Goal: Information Seeking & Learning: Understand process/instructions

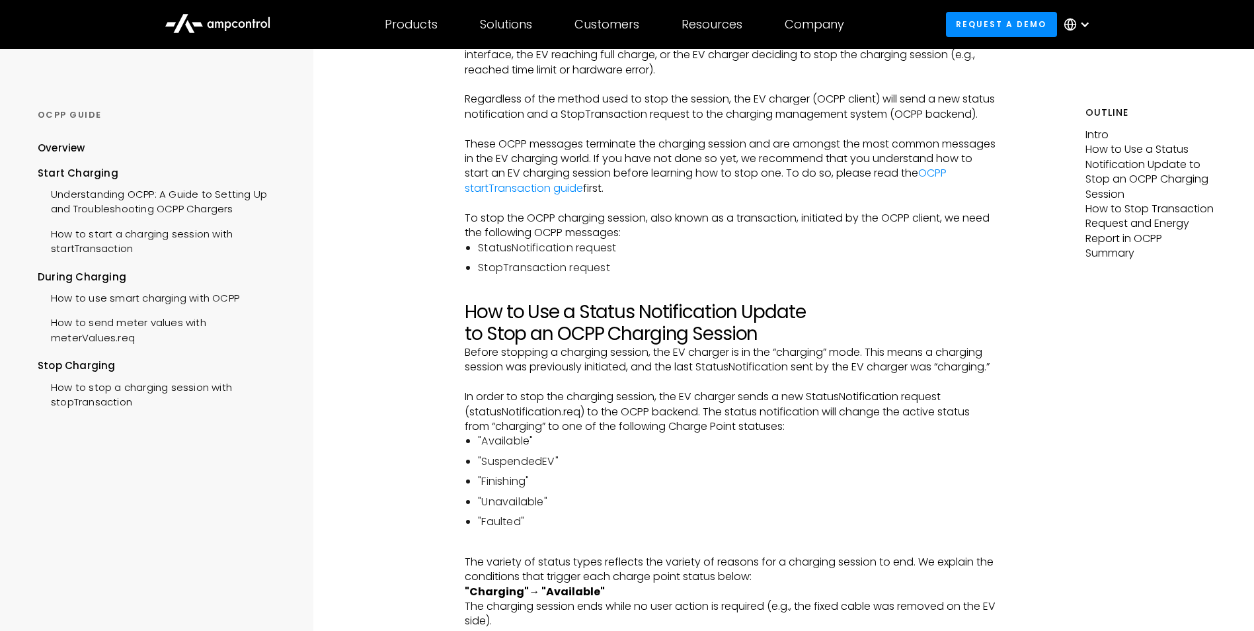
scroll to position [331, 0]
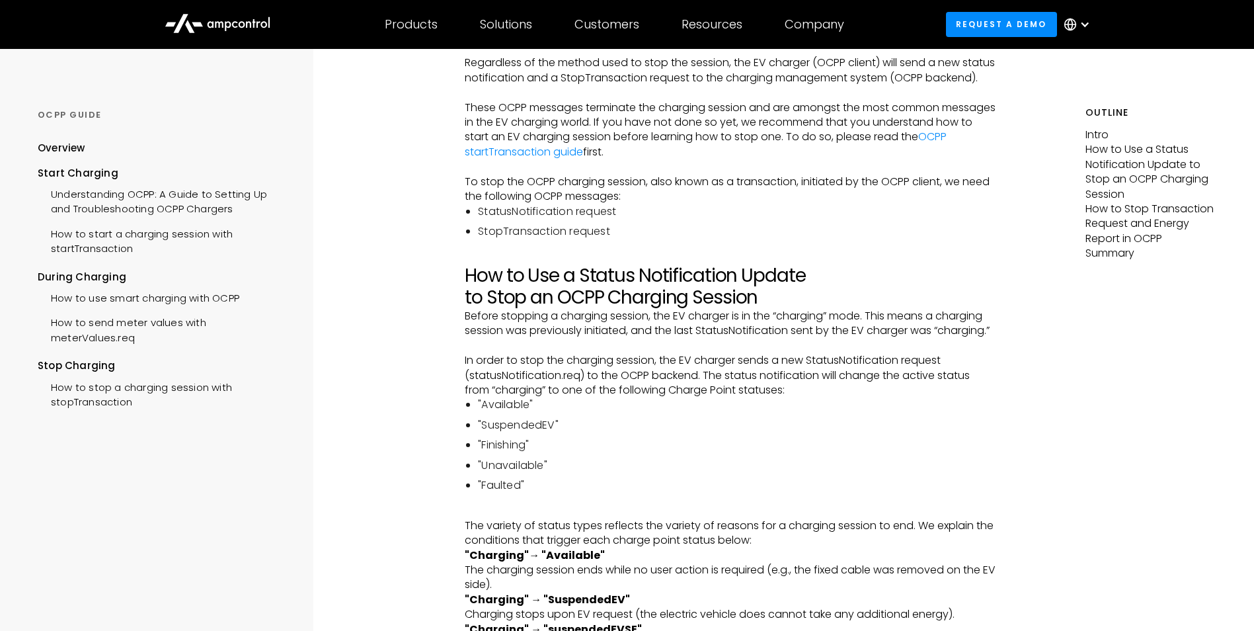
drag, startPoint x: 428, startPoint y: 300, endPoint x: 404, endPoint y: 208, distance: 95.1
drag, startPoint x: 403, startPoint y: 305, endPoint x: 384, endPoint y: 298, distance: 20.8
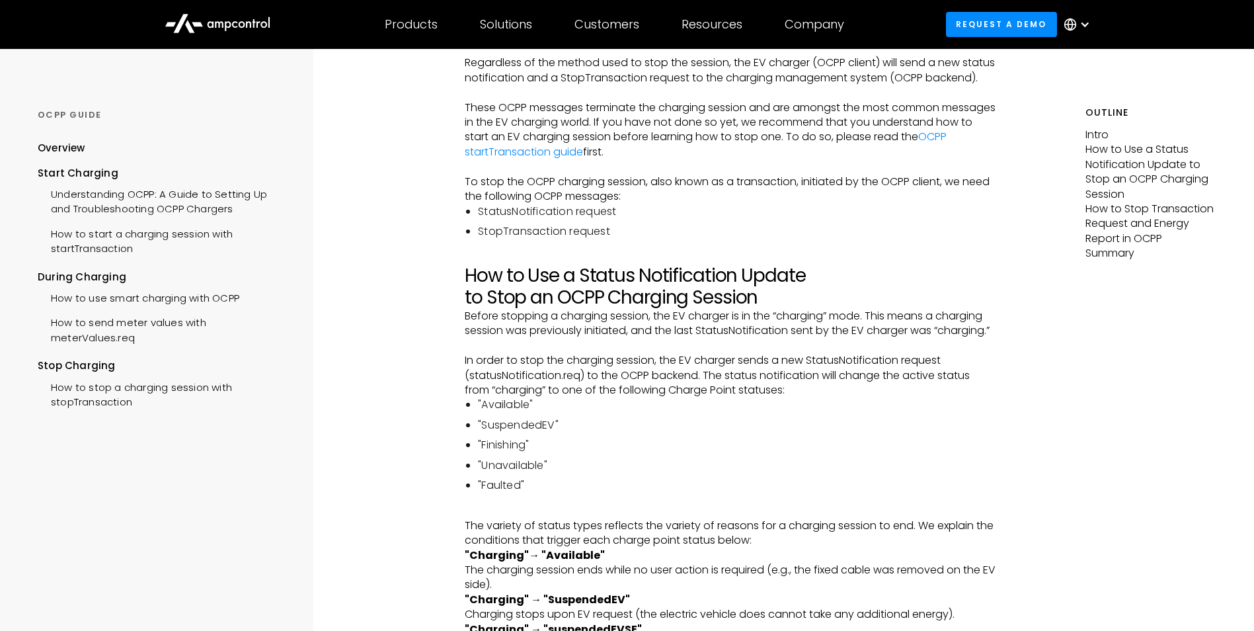
drag, startPoint x: 1101, startPoint y: 428, endPoint x: 872, endPoint y: 452, distance: 230.1
click at [872, 452] on li ""Finishing"" at bounding box center [737, 445] width 519 height 15
drag, startPoint x: 872, startPoint y: 452, endPoint x: 764, endPoint y: 452, distance: 108.4
drag, startPoint x: 764, startPoint y: 452, endPoint x: 683, endPoint y: 448, distance: 80.8
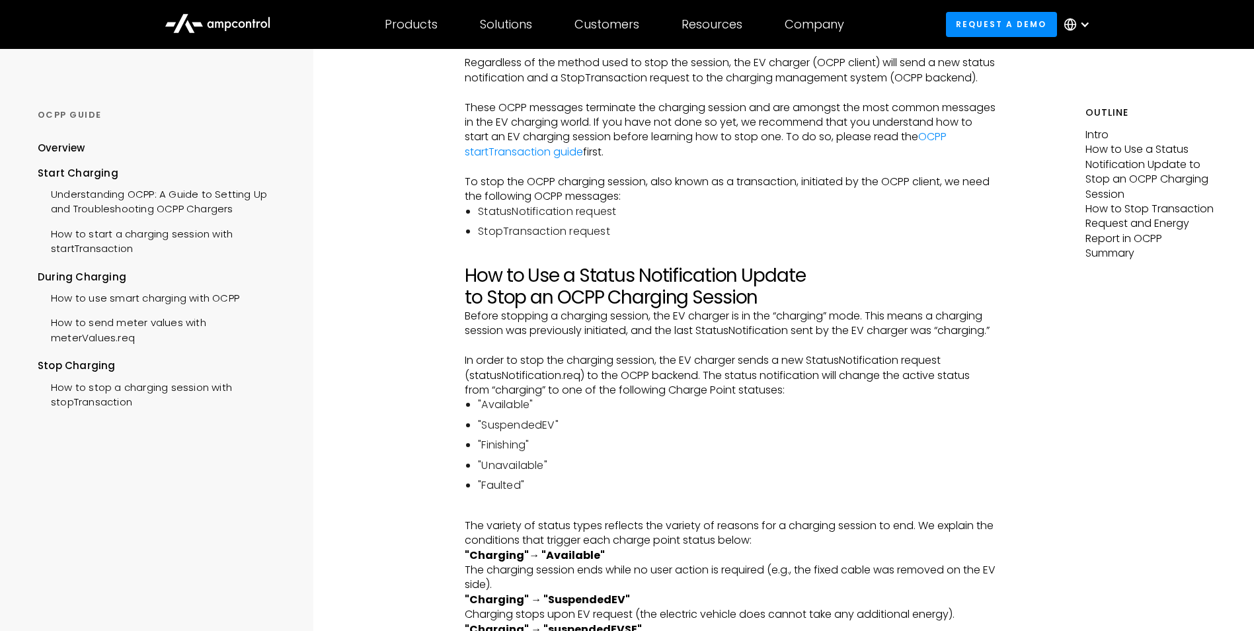
click at [683, 448] on ul ""Available" "SuspendedEV" "Finishing" "Unavailable" "Faulted"" at bounding box center [731, 444] width 532 height 95
drag, startPoint x: 547, startPoint y: 293, endPoint x: 671, endPoint y: 290, distance: 123.7
click at [671, 290] on h2 "How to Use a Status Notification Update to Stop an OCPP Charging Session" at bounding box center [731, 286] width 532 height 44
drag, startPoint x: 616, startPoint y: 292, endPoint x: 696, endPoint y: 292, distance: 80.0
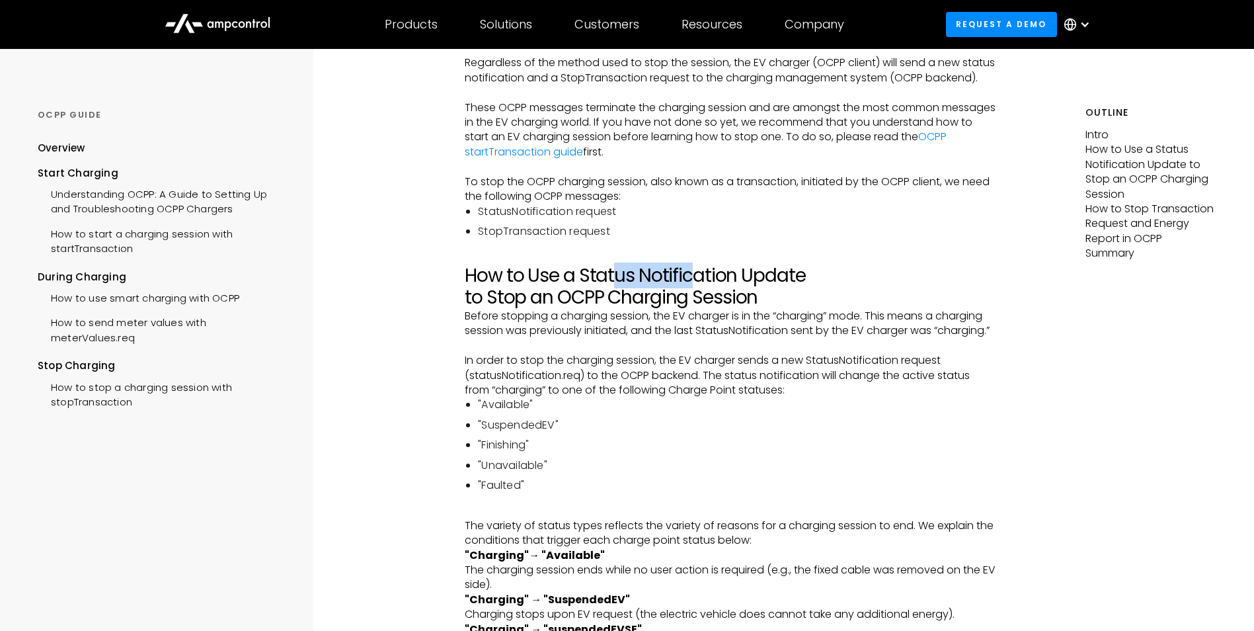
click at [696, 292] on h2 "How to Use a Status Notification Update to Stop an OCPP Charging Session" at bounding box center [731, 286] width 532 height 44
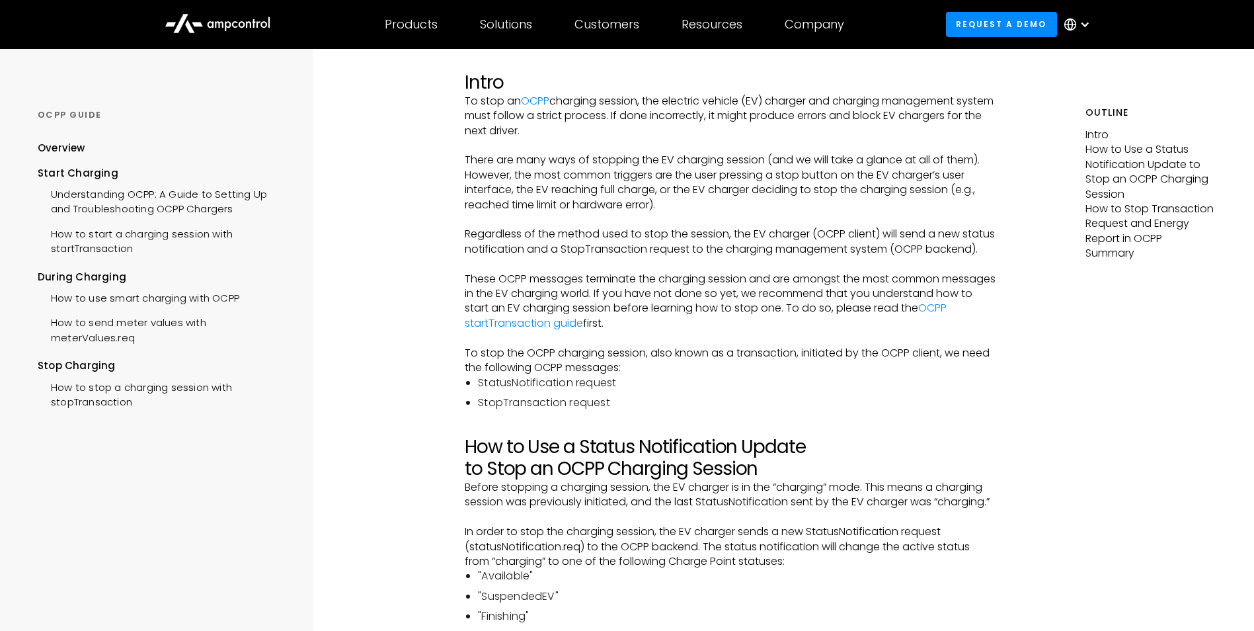
scroll to position [132, 0]
